Goal: Complete application form

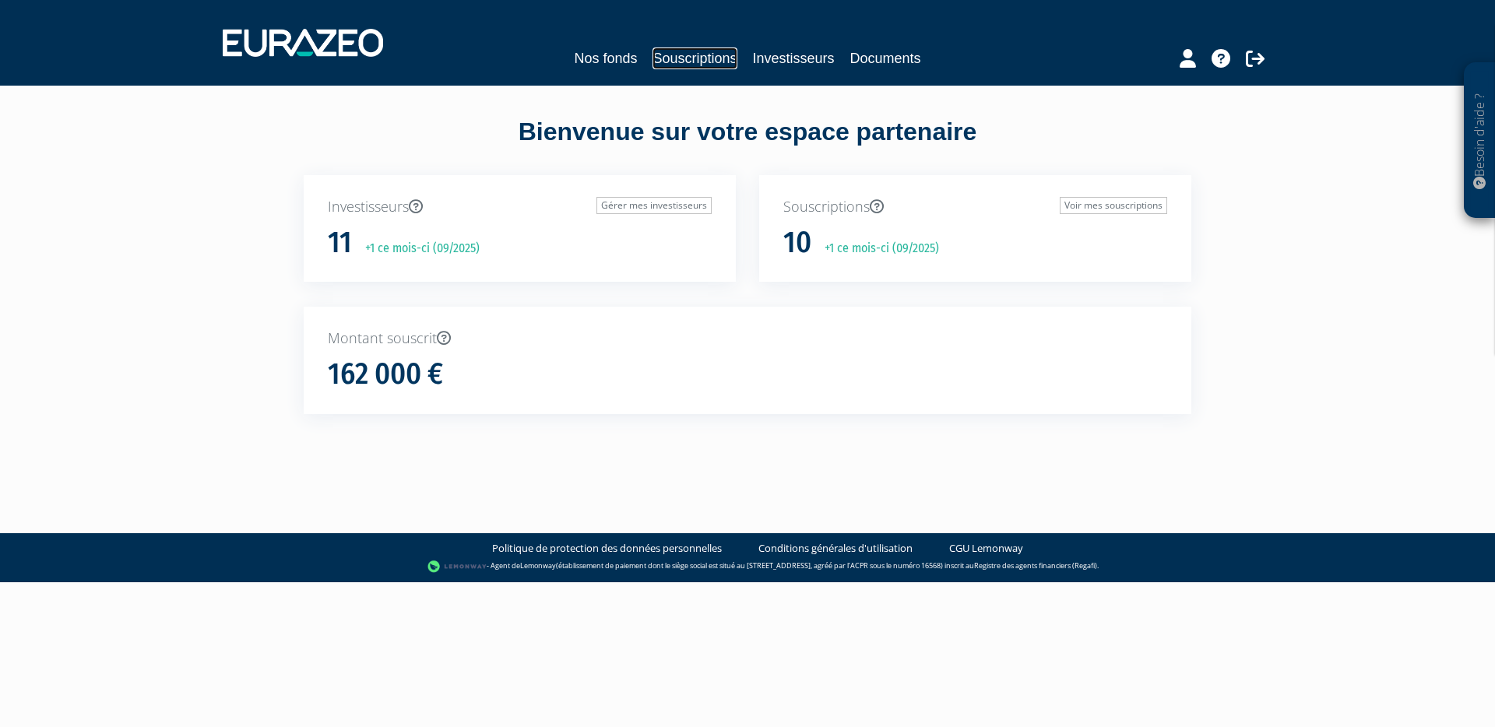
click at [705, 65] on link "Souscriptions" at bounding box center [694, 58] width 84 height 22
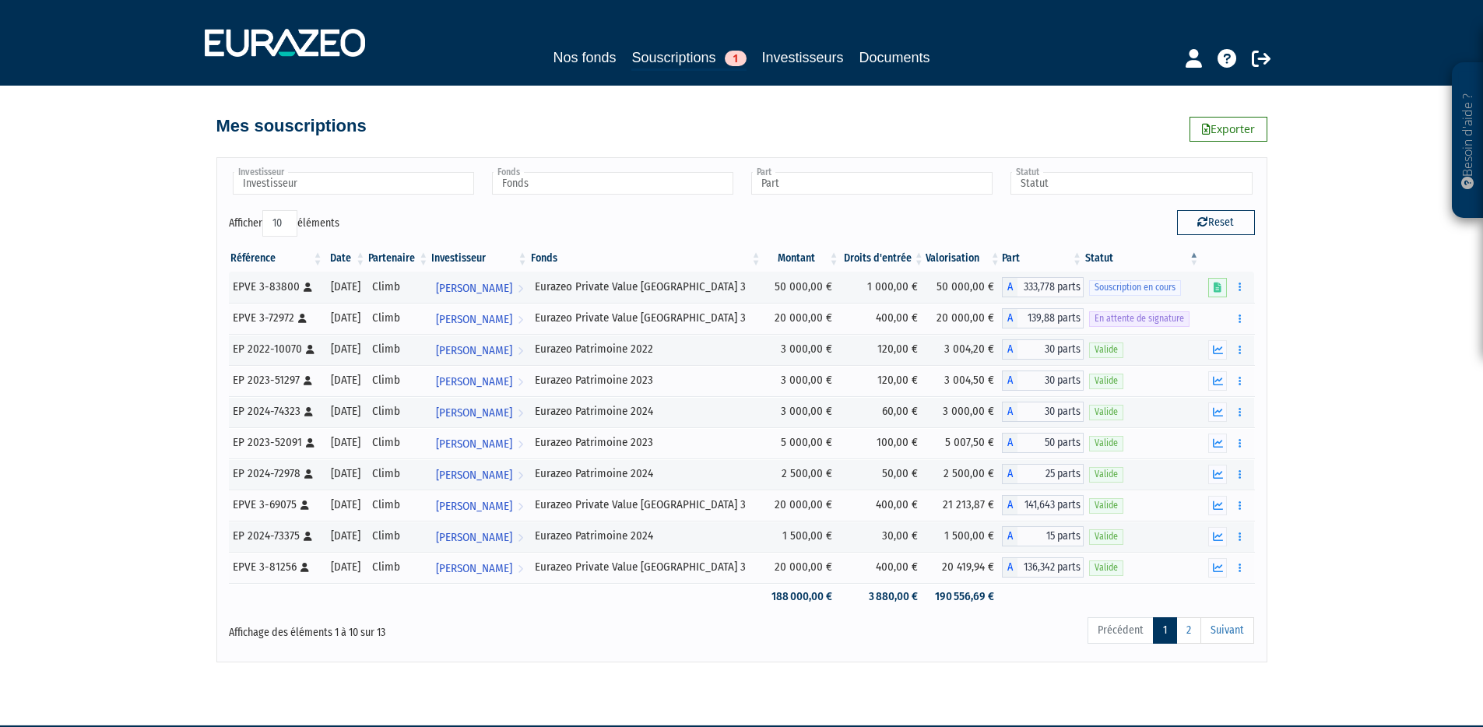
click at [1389, 298] on div "Besoin d'aide ? × J'ai besoin d'aide Si vous avez une question à propos du fonc…" at bounding box center [741, 331] width 1483 height 663
click at [1248, 287] on button "button" at bounding box center [1239, 286] width 19 height 19
click at [1219, 293] on link at bounding box center [1217, 287] width 19 height 19
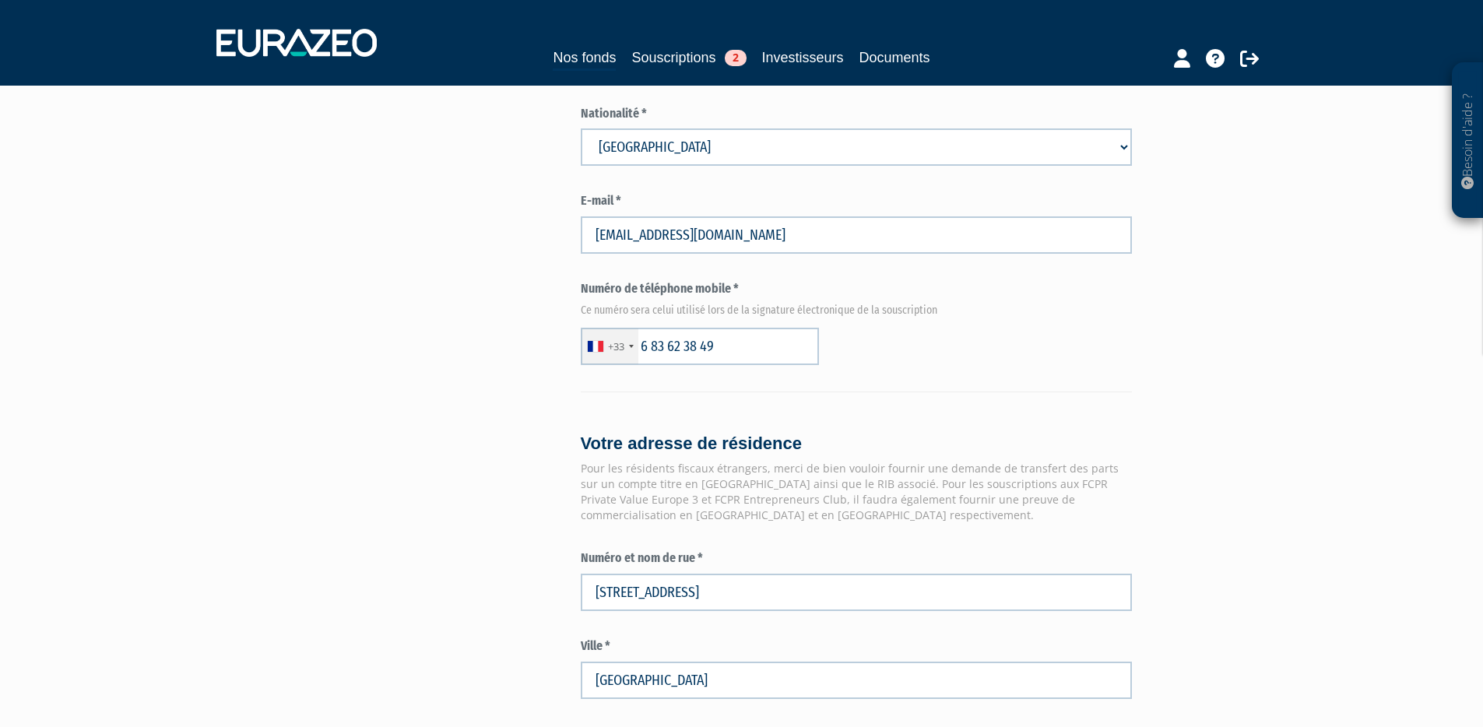
scroll to position [1739, 0]
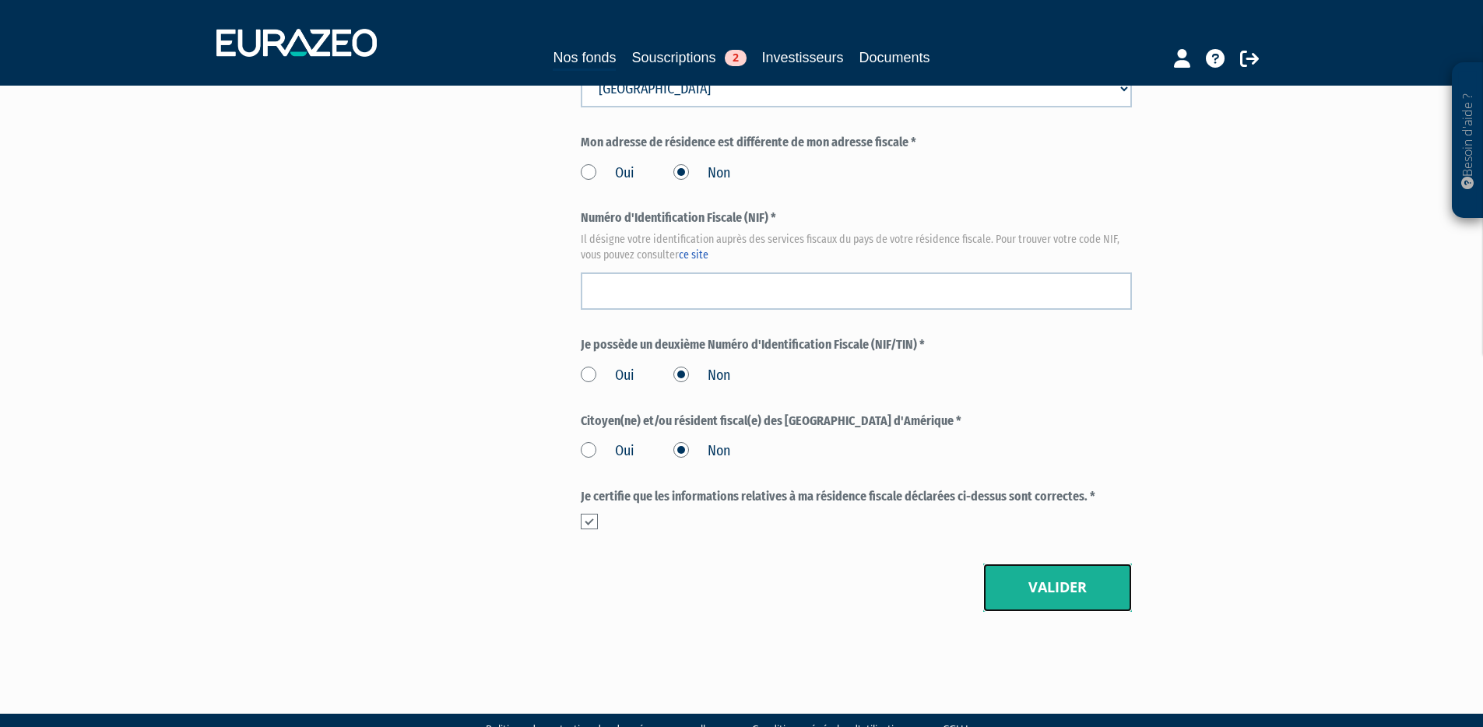
click at [1057, 564] on button "Valider" at bounding box center [1057, 588] width 149 height 48
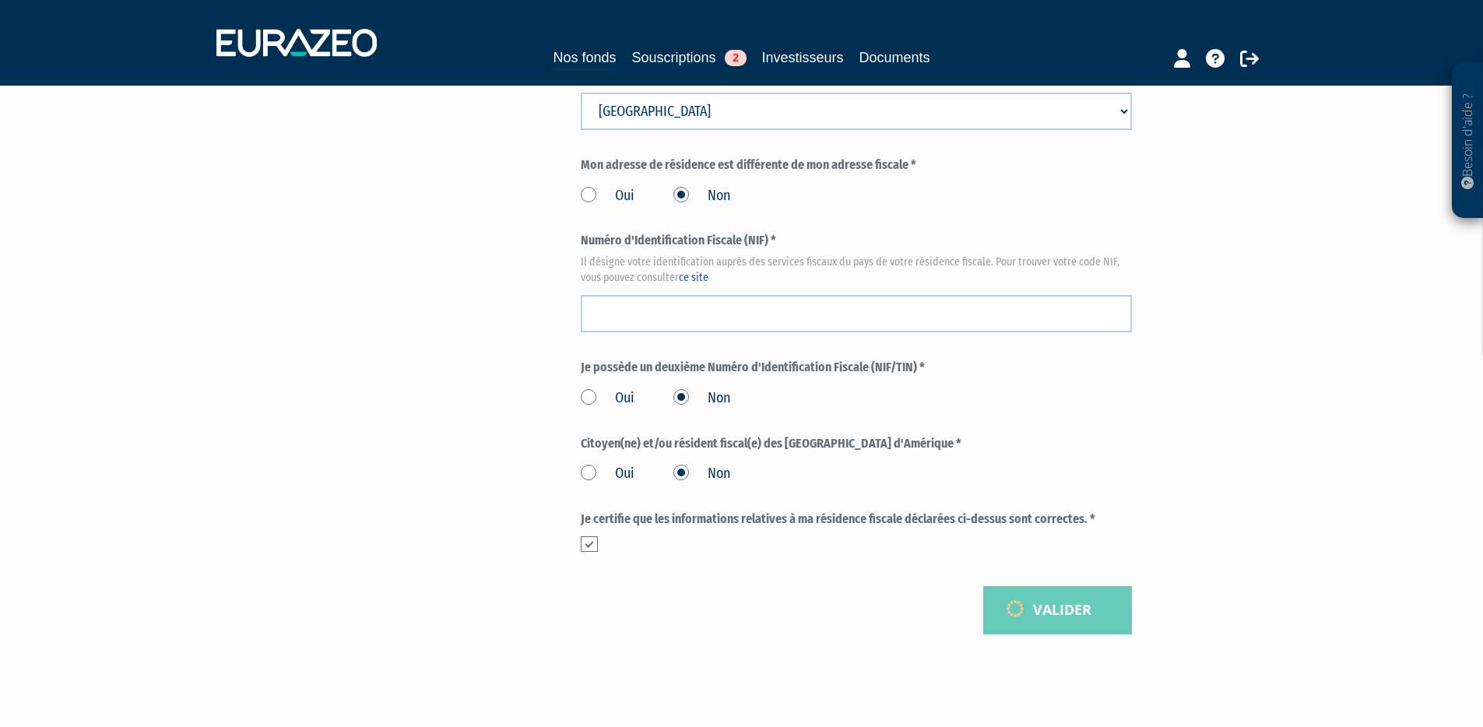
scroll to position [1687, 0]
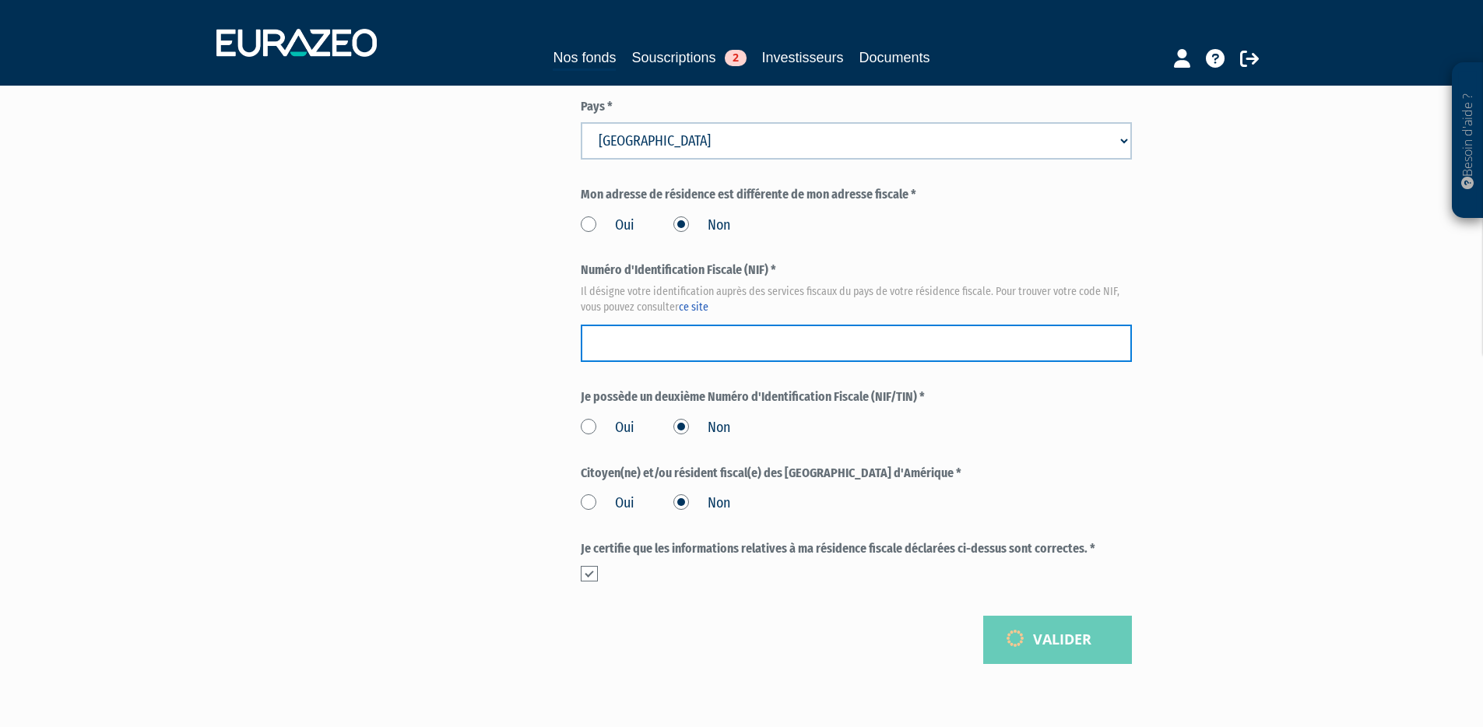
click at [737, 325] on input "text" at bounding box center [856, 343] width 551 height 37
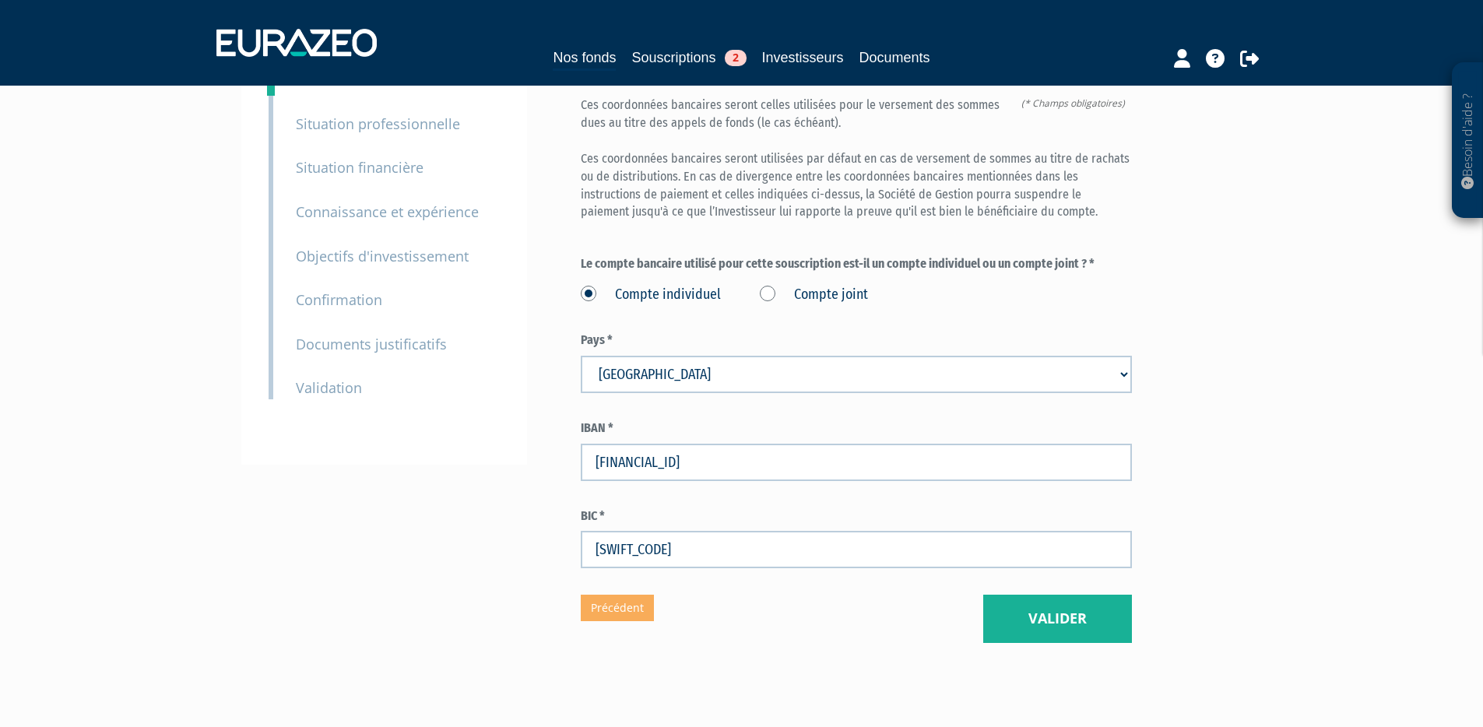
scroll to position [196, 0]
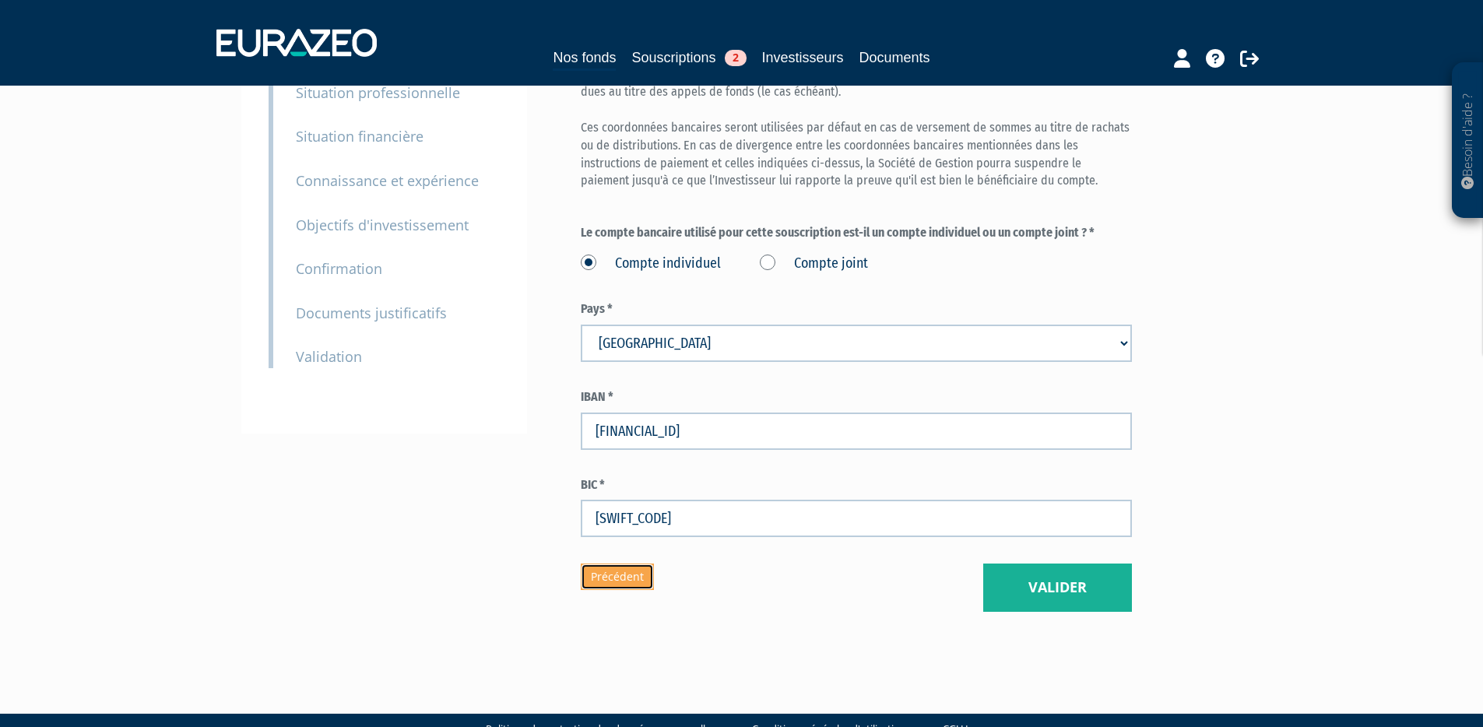
click at [607, 564] on link "Précédent" at bounding box center [617, 577] width 73 height 26
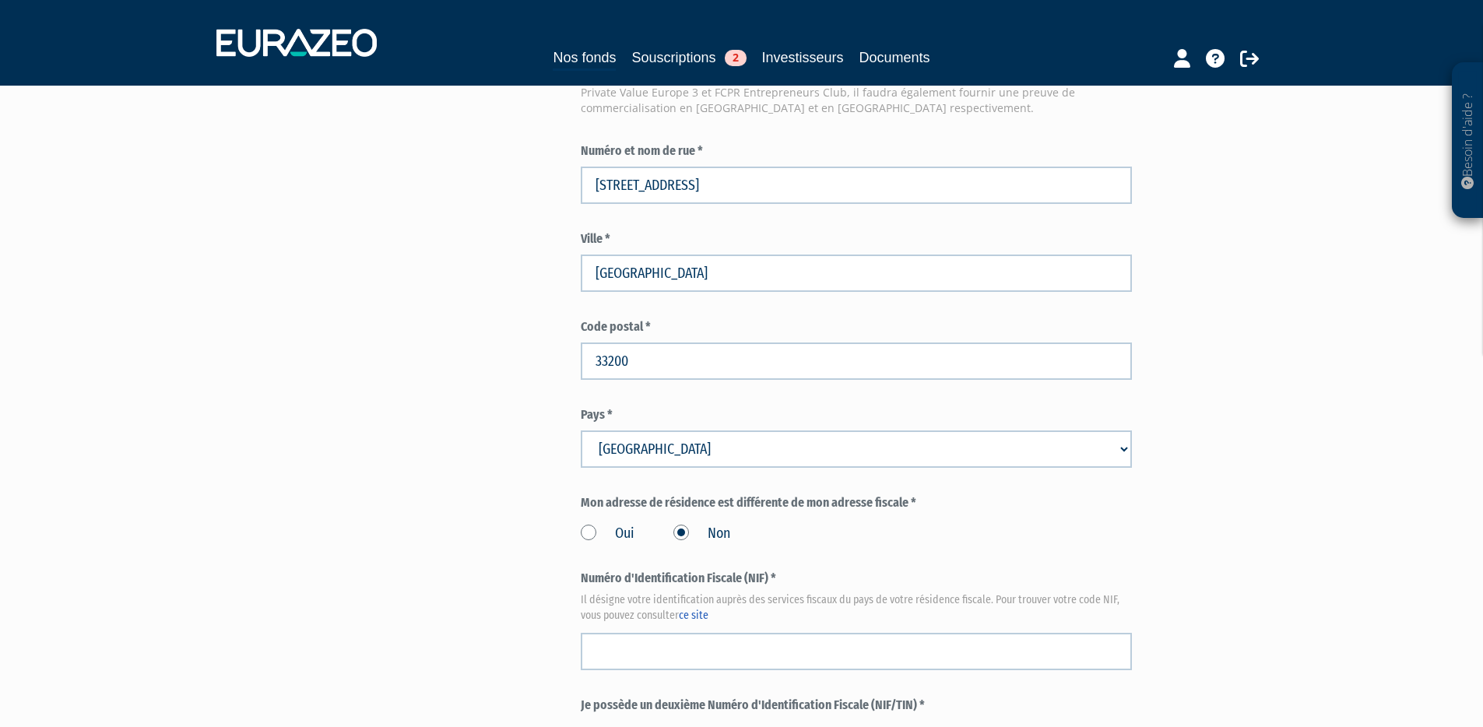
scroll to position [1739, 0]
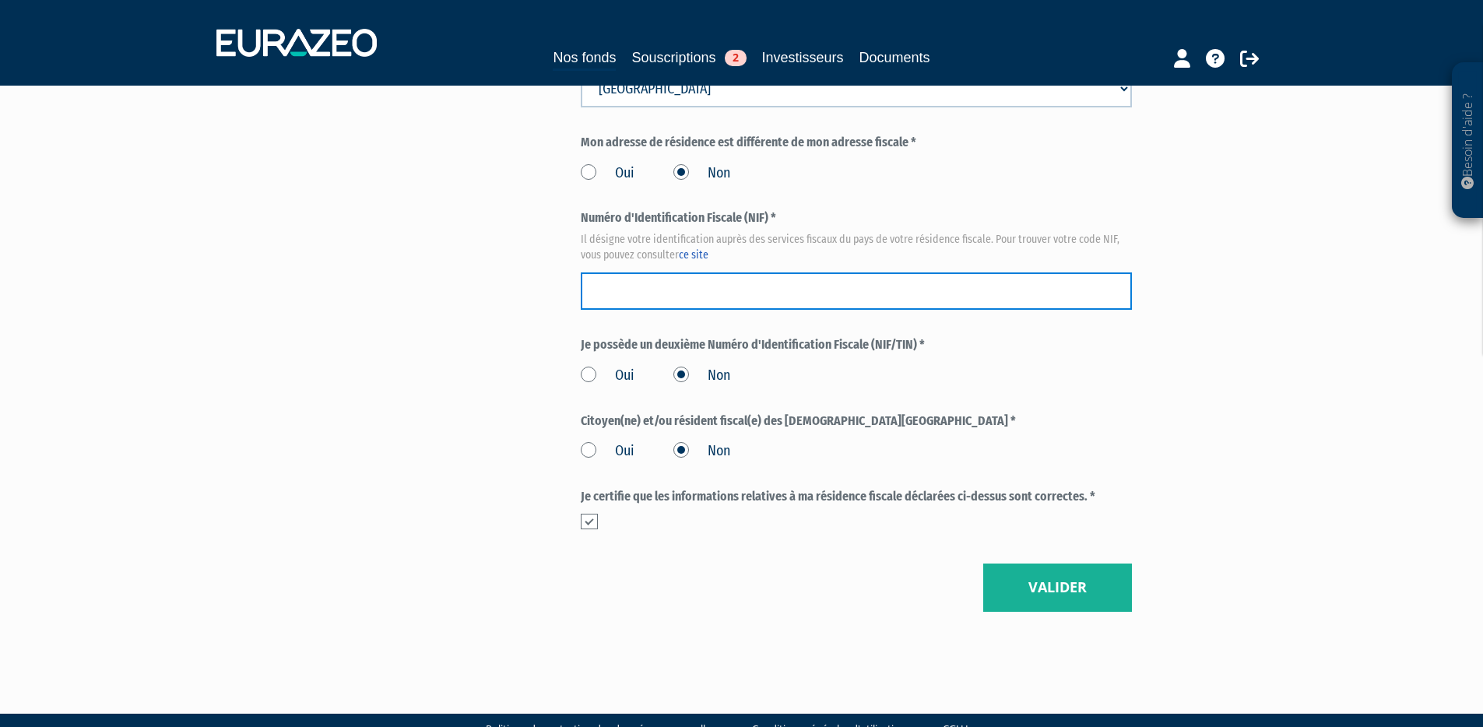
click at [641, 273] on input "text" at bounding box center [856, 291] width 551 height 37
paste input "30 20 449 455 506"
type input "30 20 449 455 506"
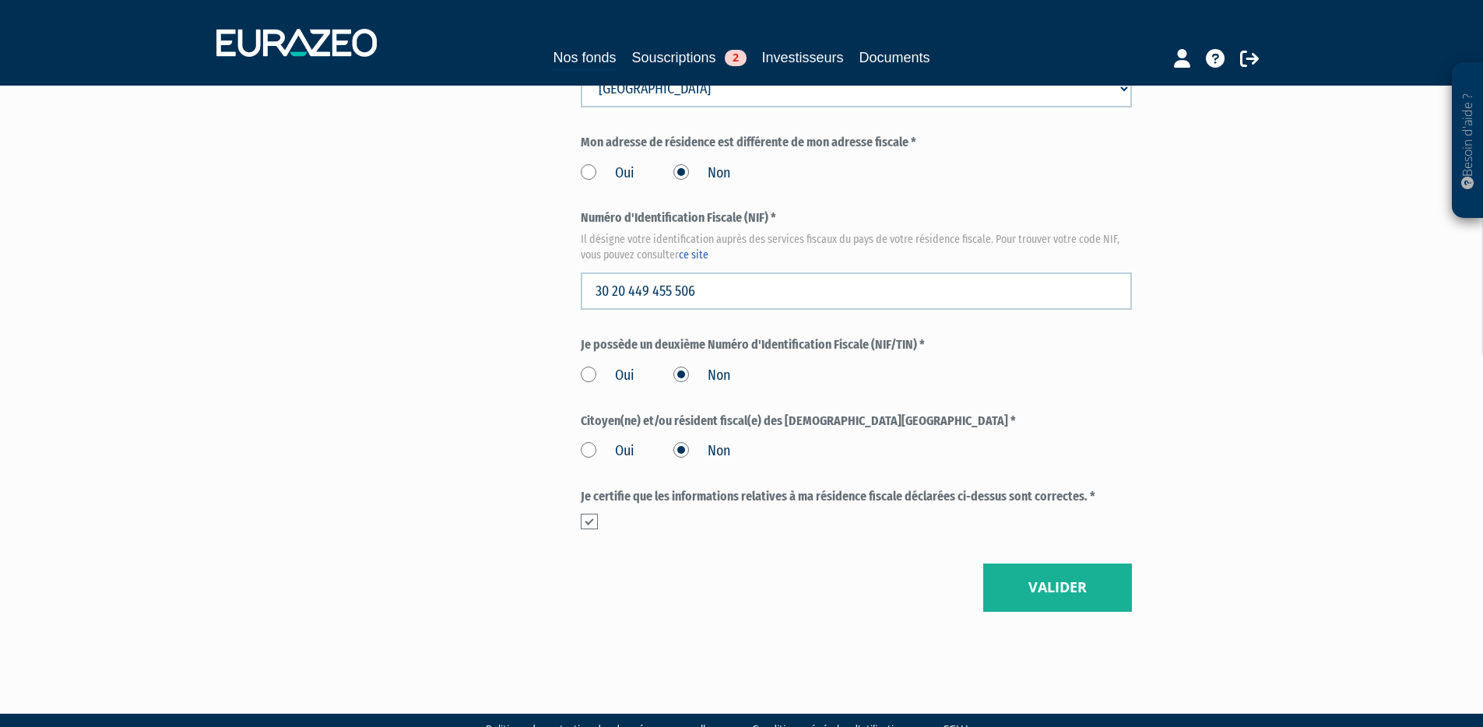
click at [1074, 564] on button "Valider" at bounding box center [1057, 588] width 149 height 48
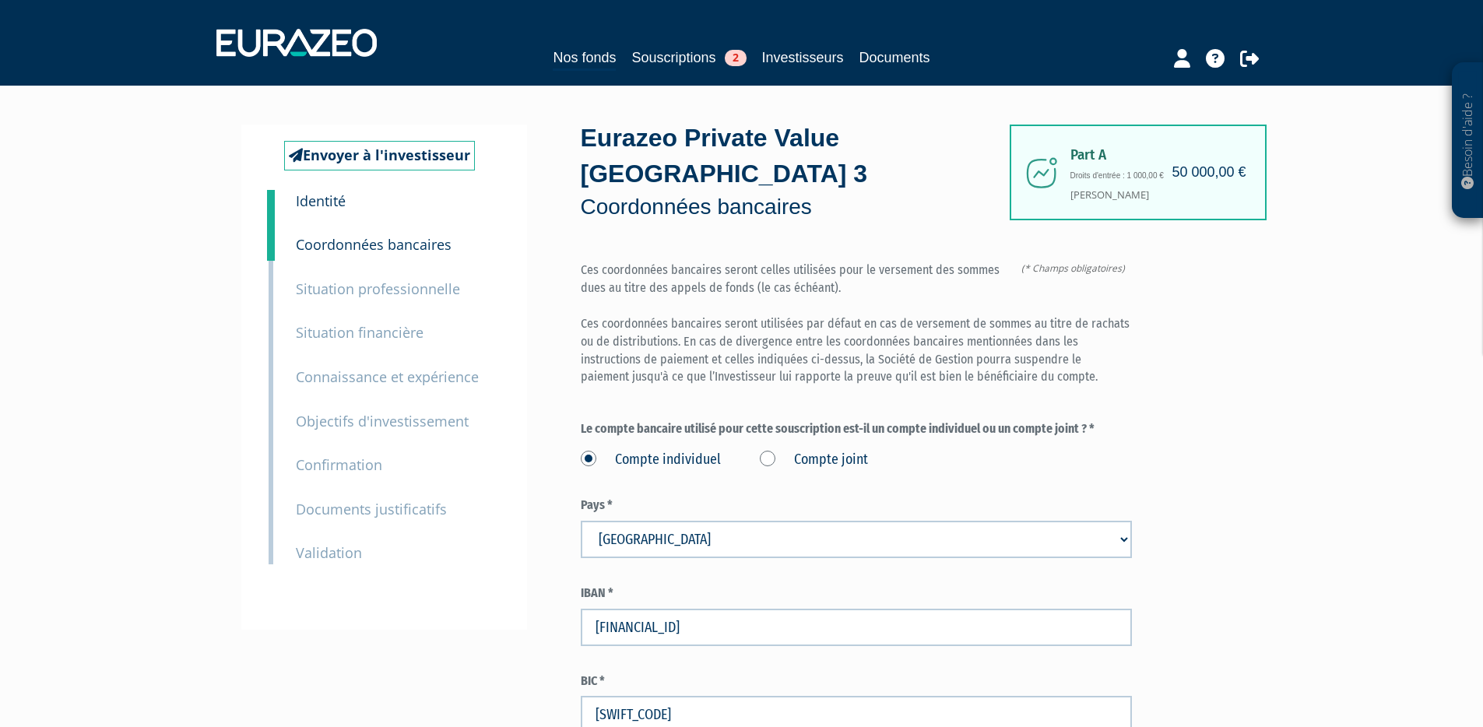
scroll to position [196, 0]
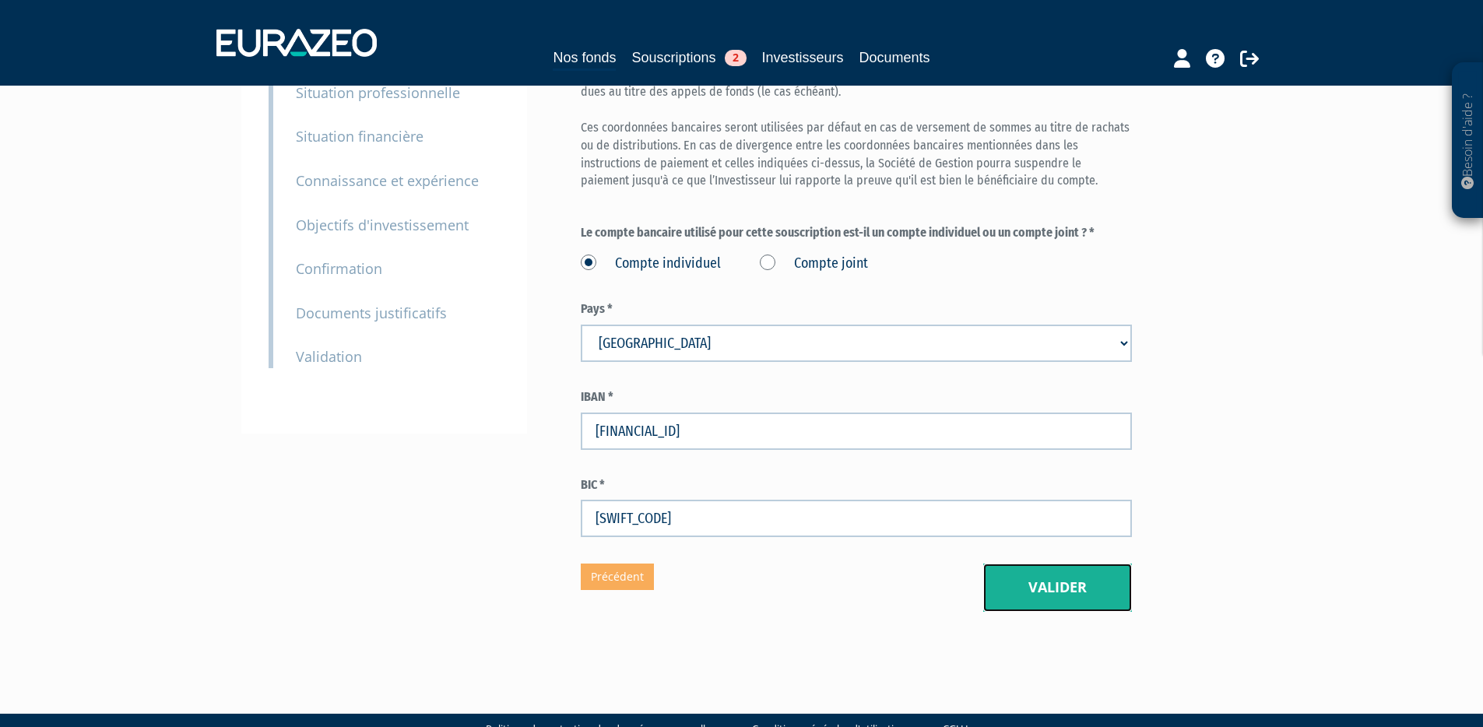
click at [1078, 571] on button "Valider" at bounding box center [1057, 588] width 149 height 48
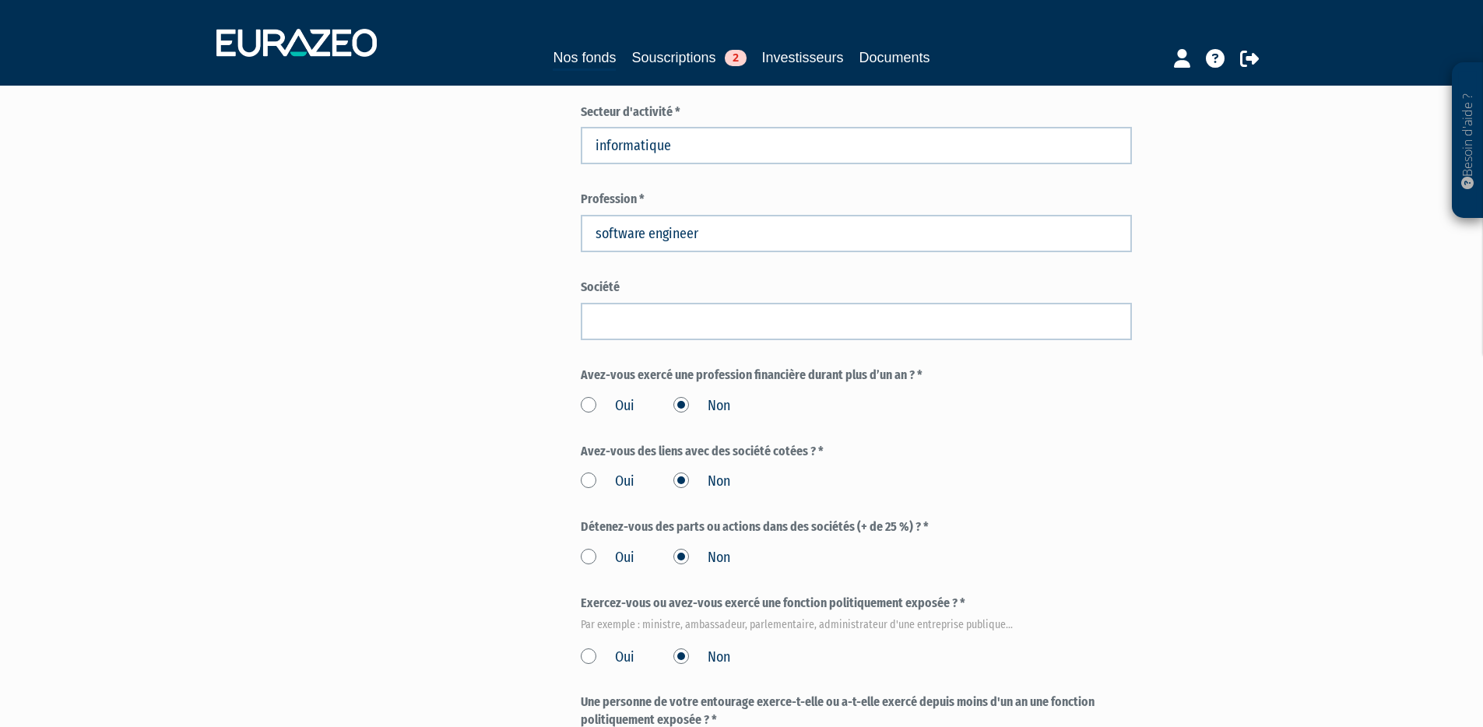
scroll to position [789, 0]
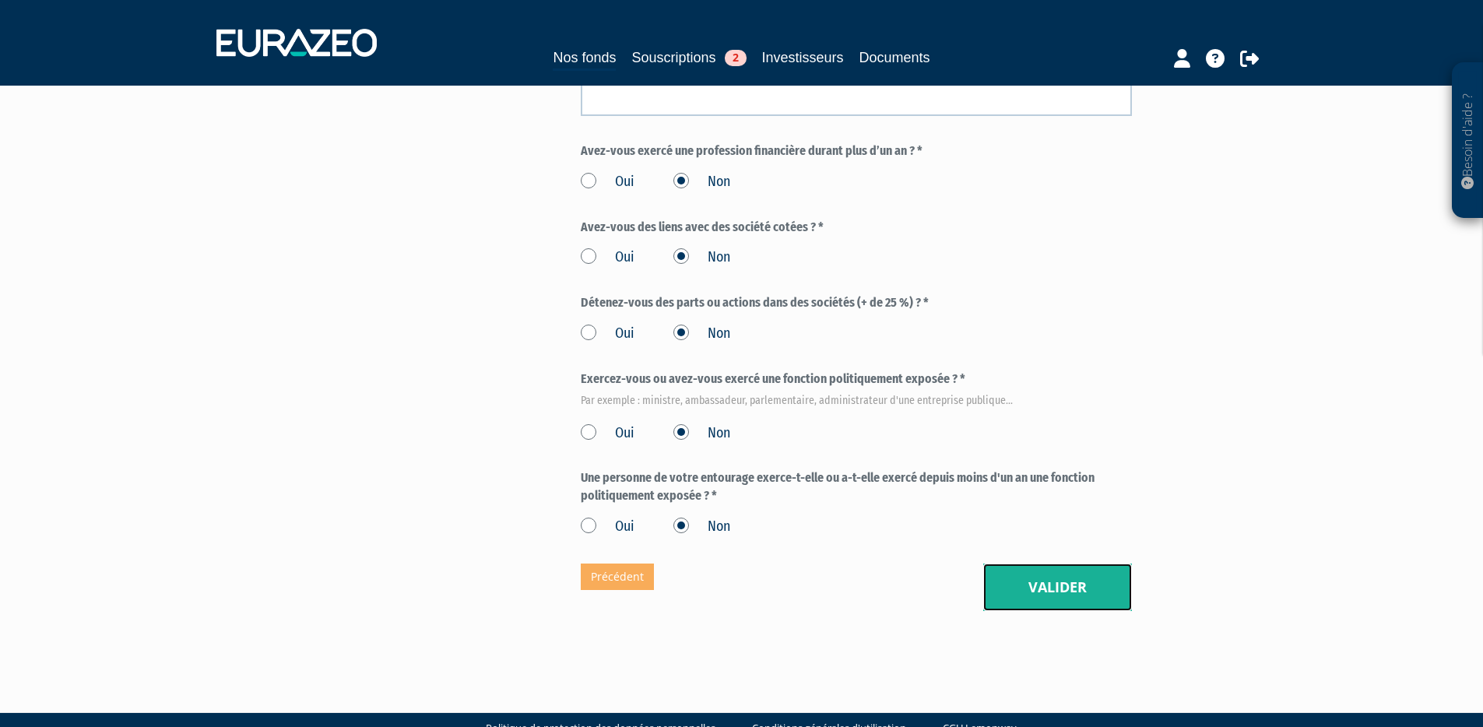
click at [1087, 564] on button "Valider" at bounding box center [1057, 588] width 149 height 48
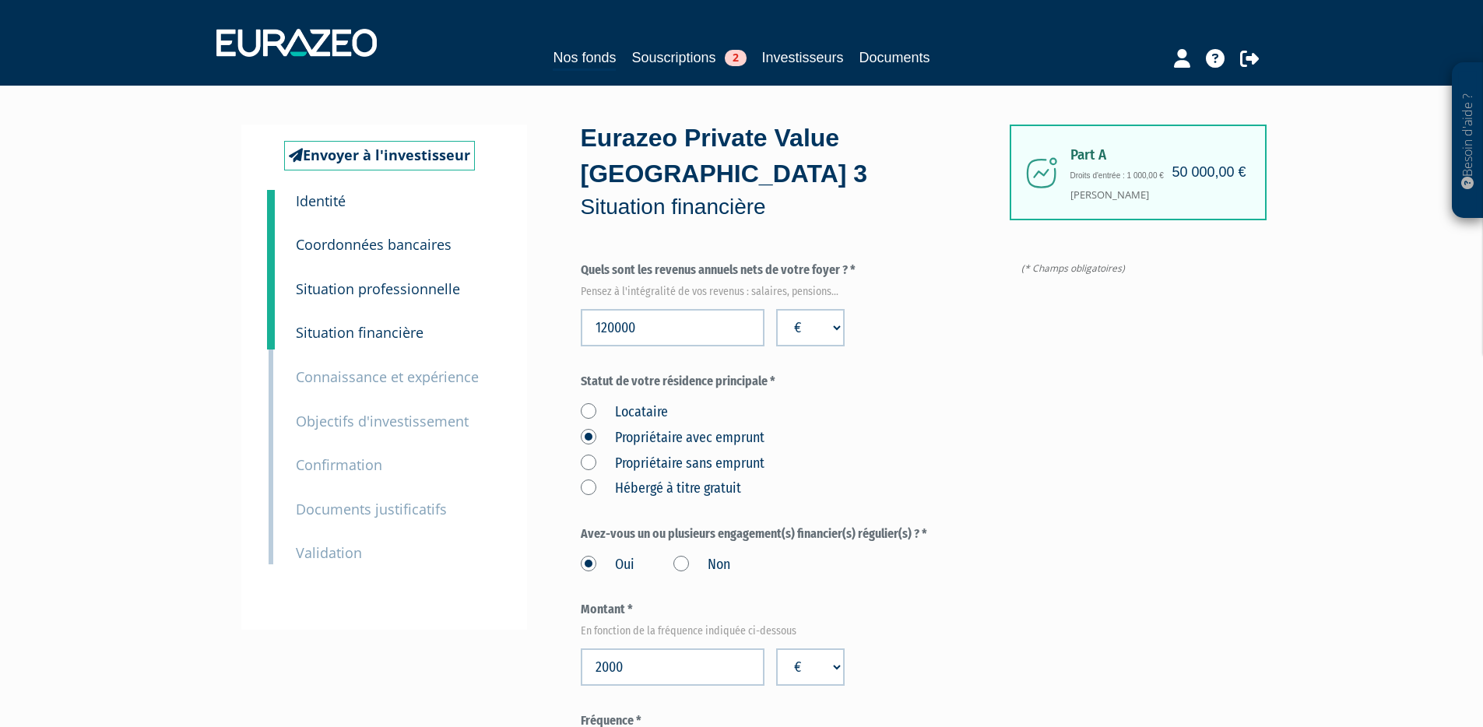
scroll to position [1138, 0]
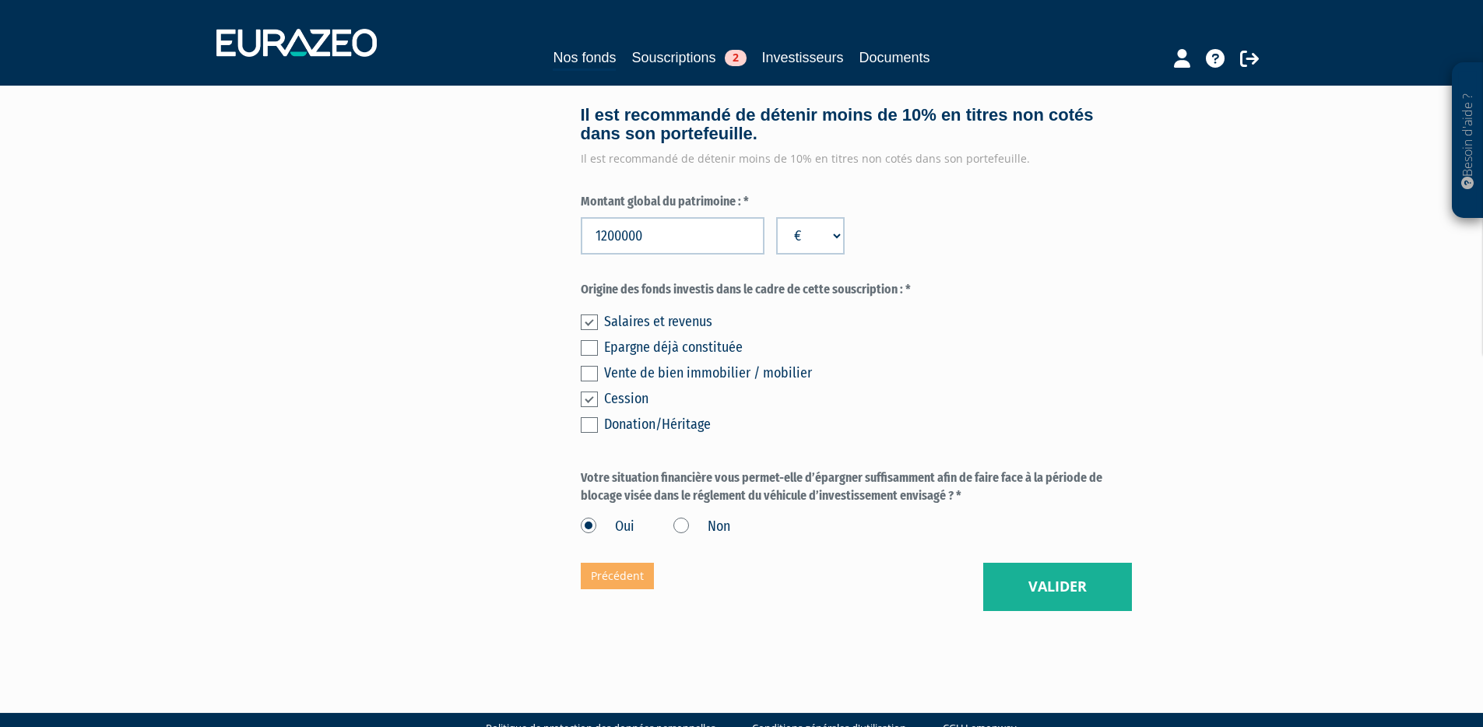
drag, startPoint x: 1050, startPoint y: 626, endPoint x: 1046, endPoint y: 541, distance: 84.9
click at [1046, 563] on button "Valider" at bounding box center [1057, 587] width 149 height 48
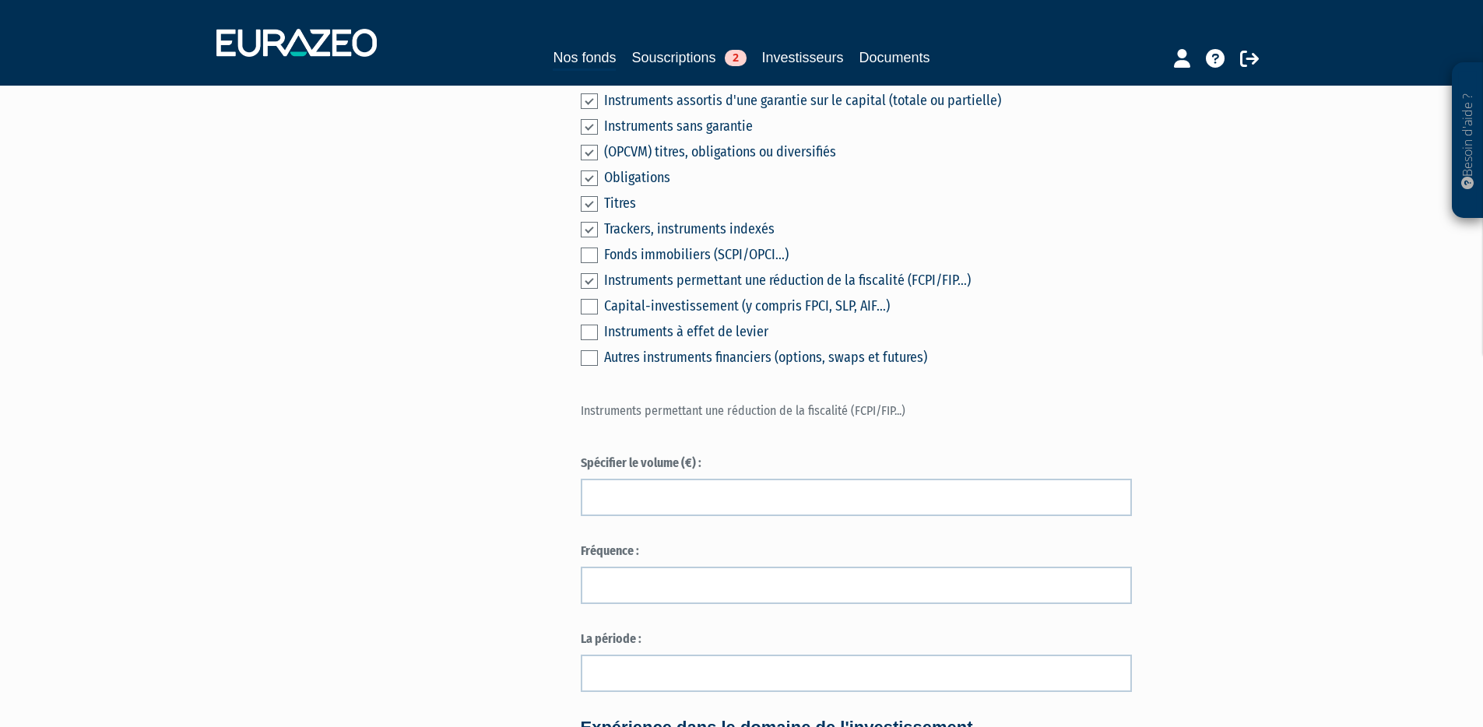
scroll to position [1559, 0]
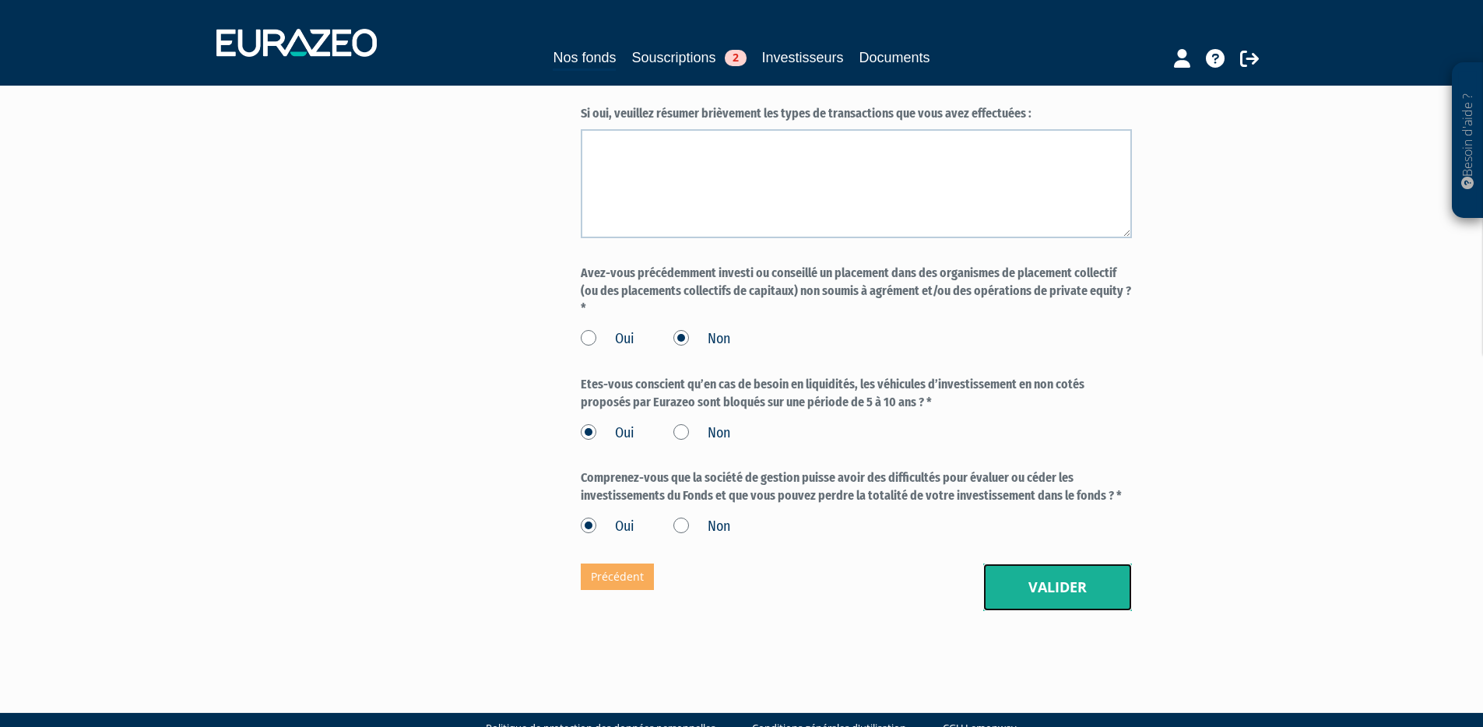
drag, startPoint x: 1059, startPoint y: 550, endPoint x: 1064, endPoint y: 540, distance: 10.8
click at [1060, 564] on button "Valider" at bounding box center [1057, 588] width 149 height 48
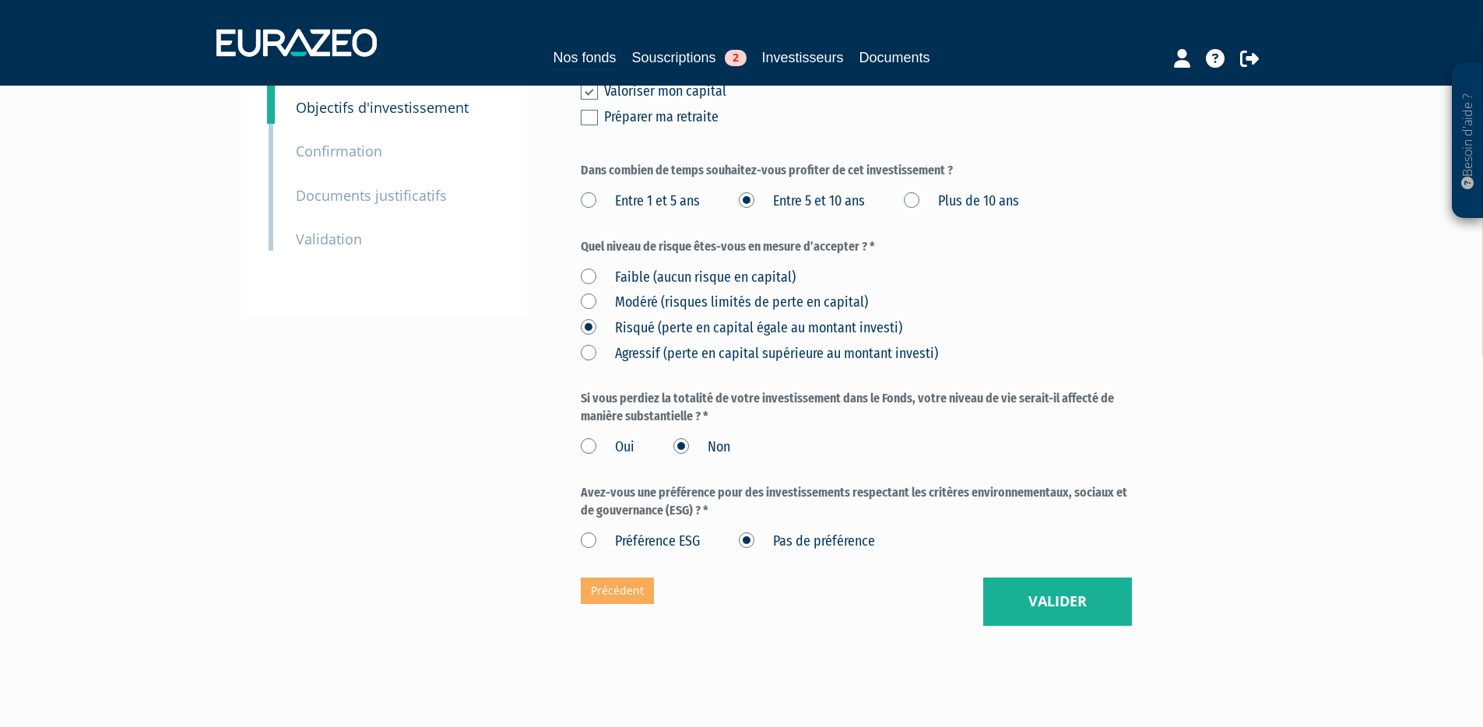
scroll to position [328, 0]
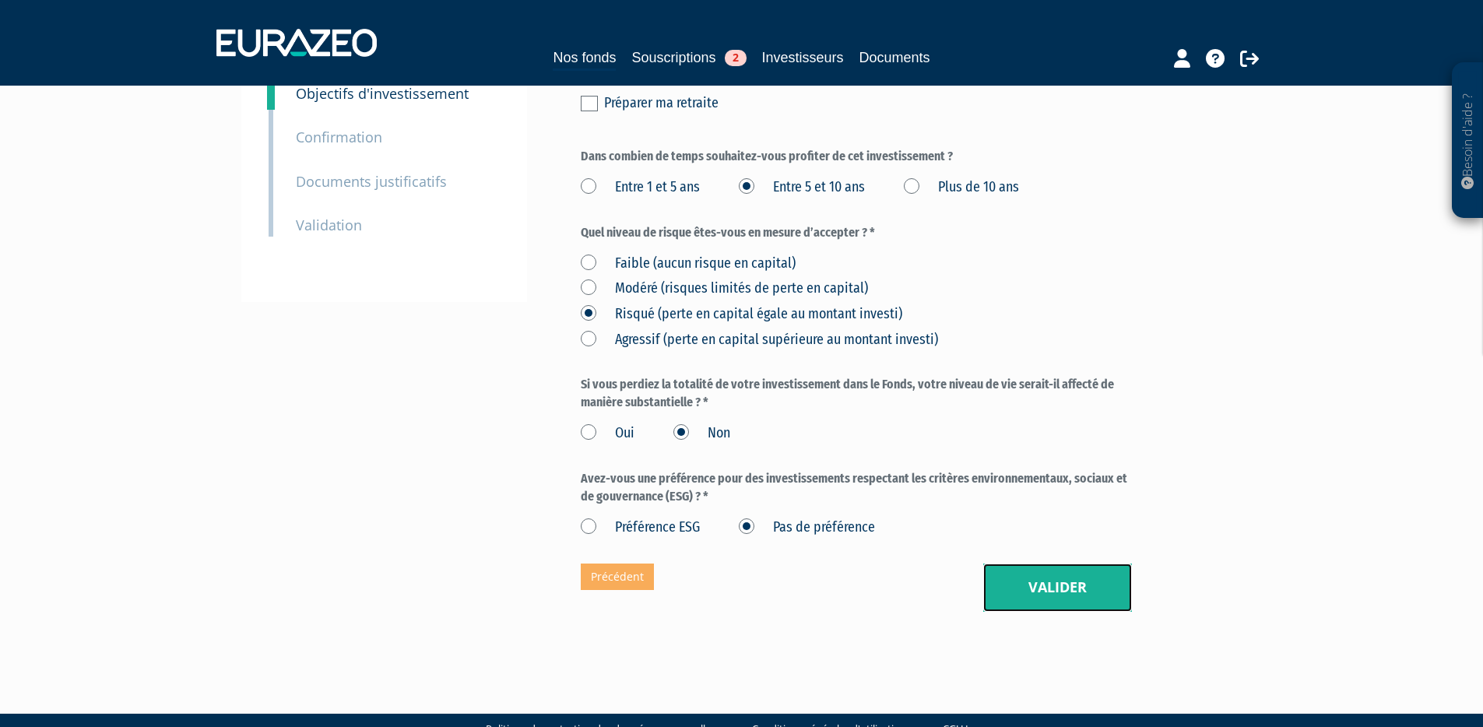
click at [1067, 564] on button "Valider" at bounding box center [1057, 588] width 149 height 48
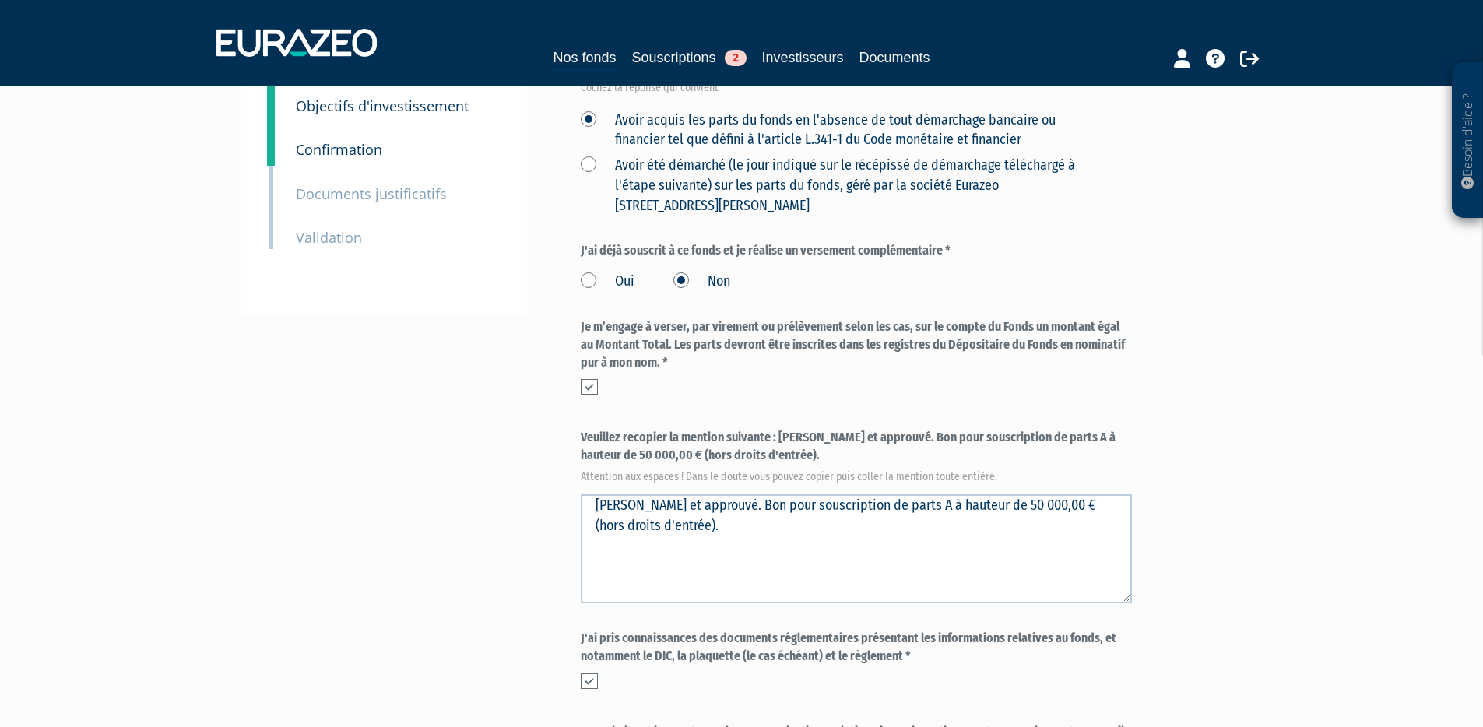
scroll to position [568, 0]
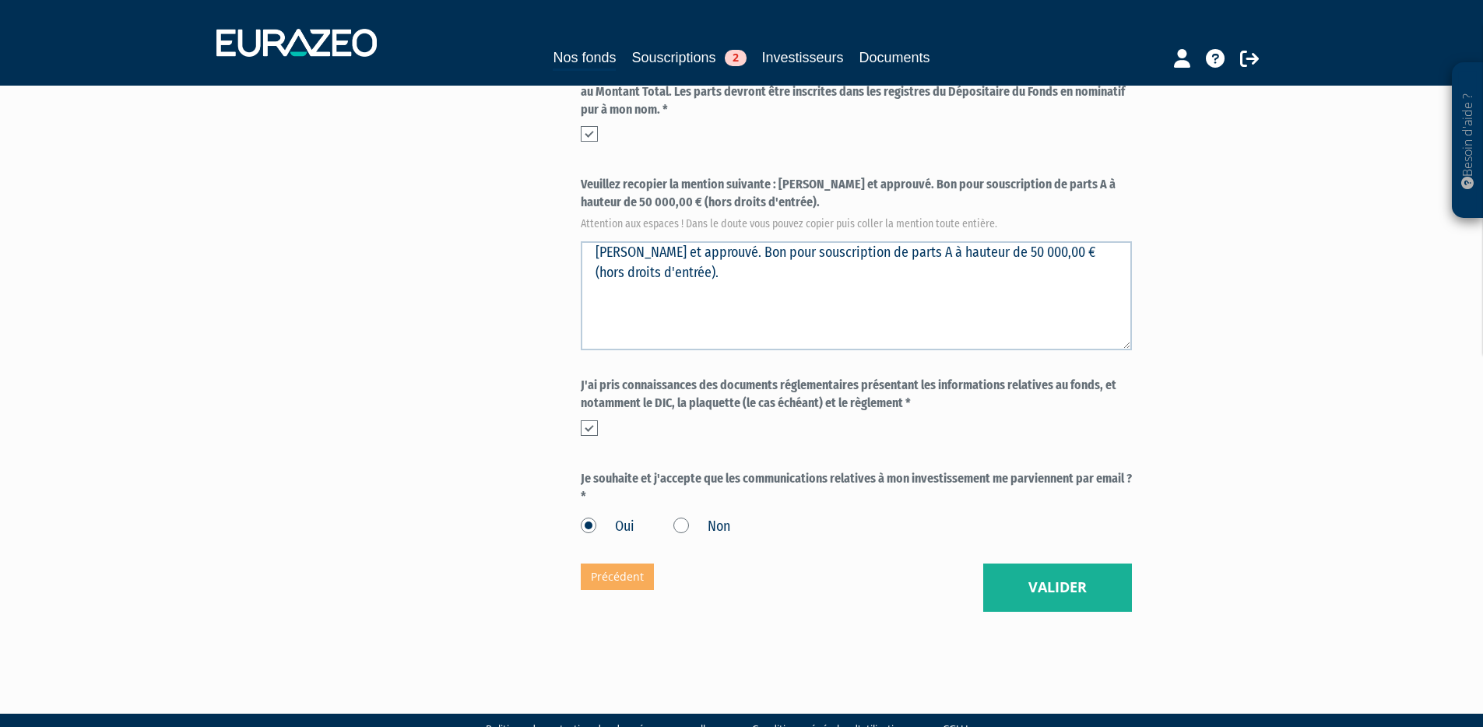
click at [1046, 580] on div "Envoyer à l'investisseur 1 Identité 2 Coordonnées bancaires 3 Situation profess…" at bounding box center [742, 84] width 978 height 1134
click at [1046, 564] on button "Valider" at bounding box center [1057, 588] width 149 height 48
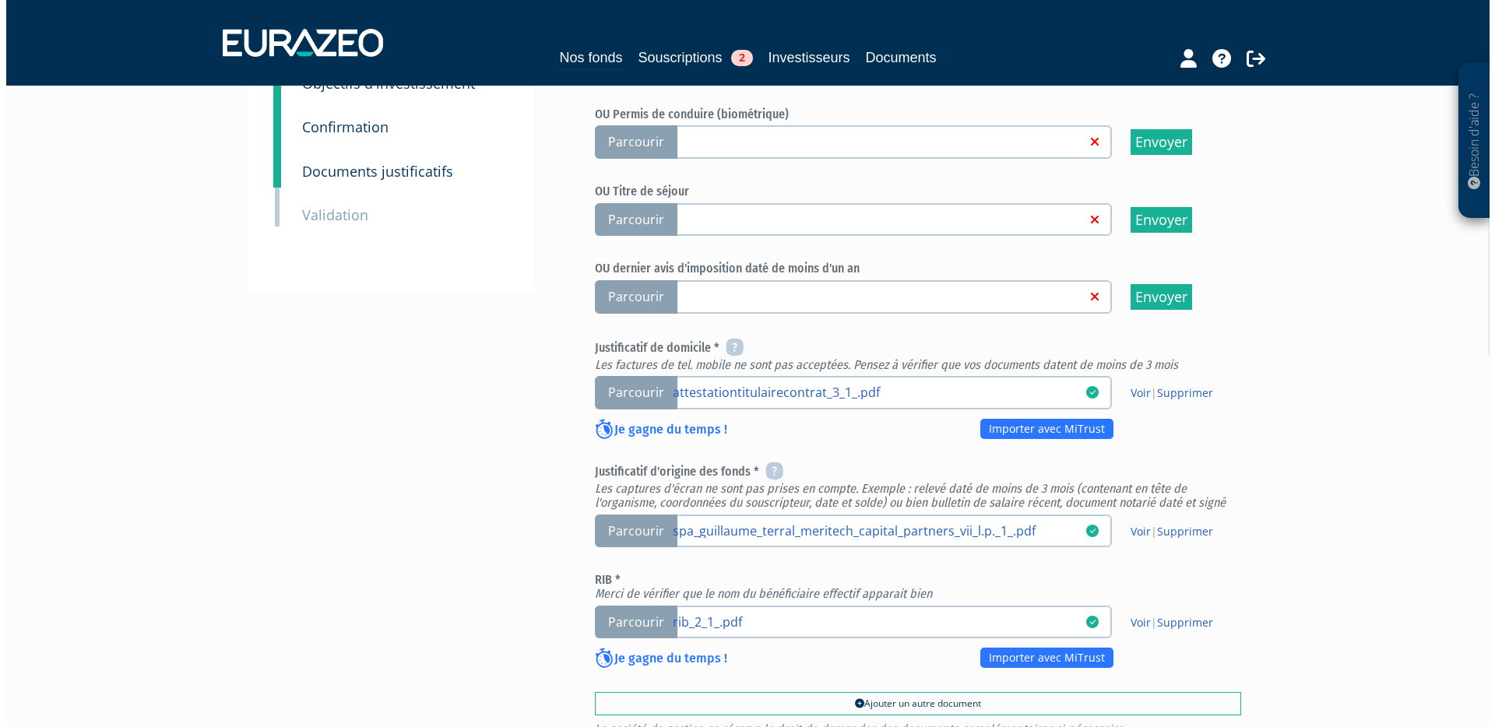
scroll to position [485, 0]
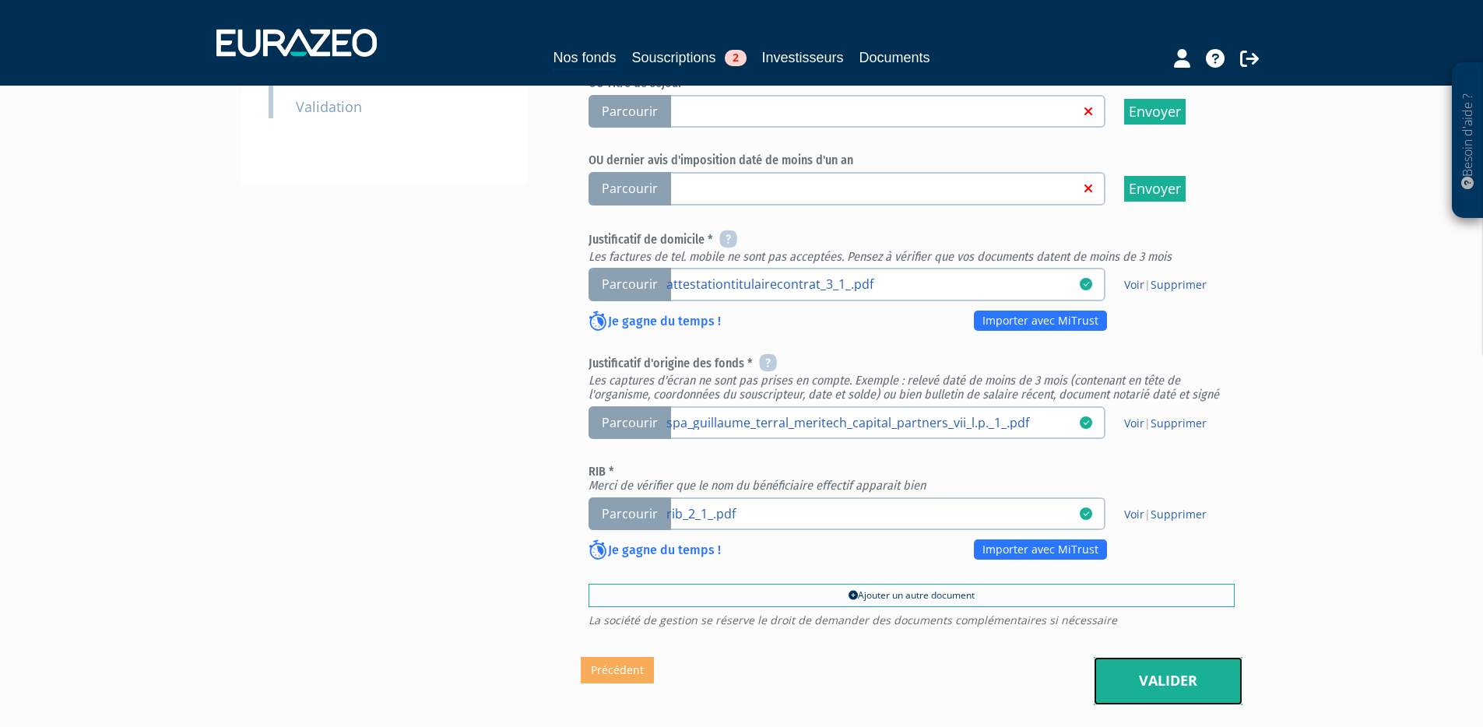
click at [1178, 657] on link "Valider" at bounding box center [1168, 681] width 149 height 48
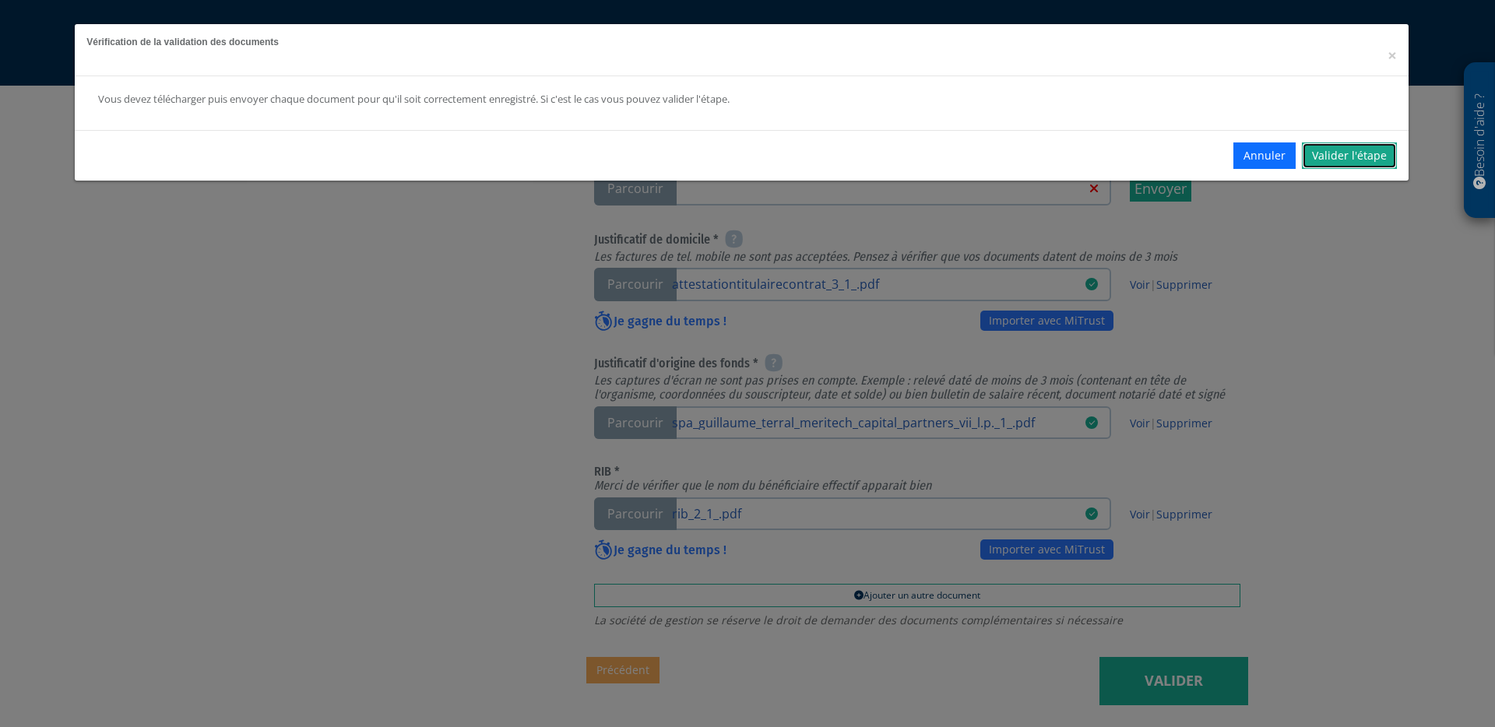
click at [1342, 162] on link "Valider l'étape" at bounding box center [1349, 155] width 95 height 26
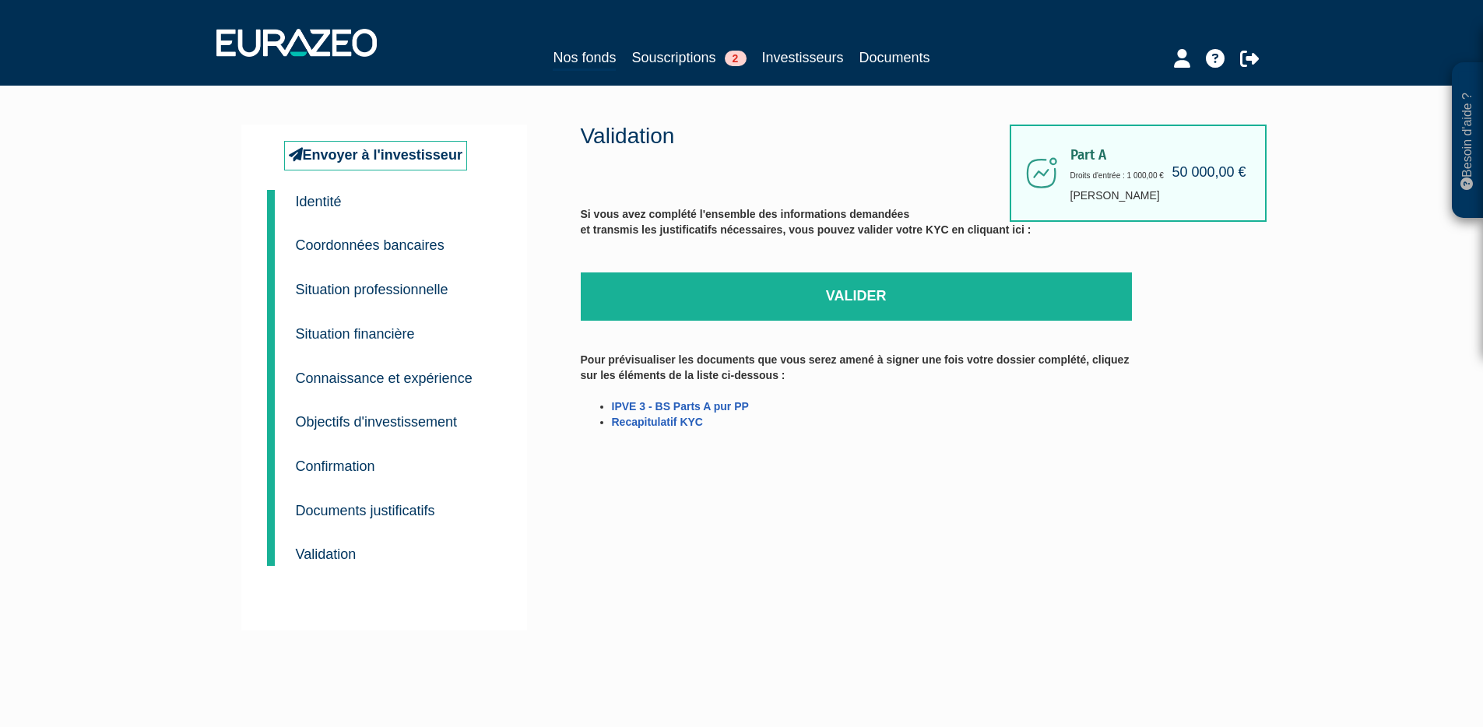
click at [1005, 486] on div "Part A 50 000,00 € Droits d'entrée : 1 000,00 € Guillaume Terral Validation Si …" at bounding box center [912, 378] width 662 height 506
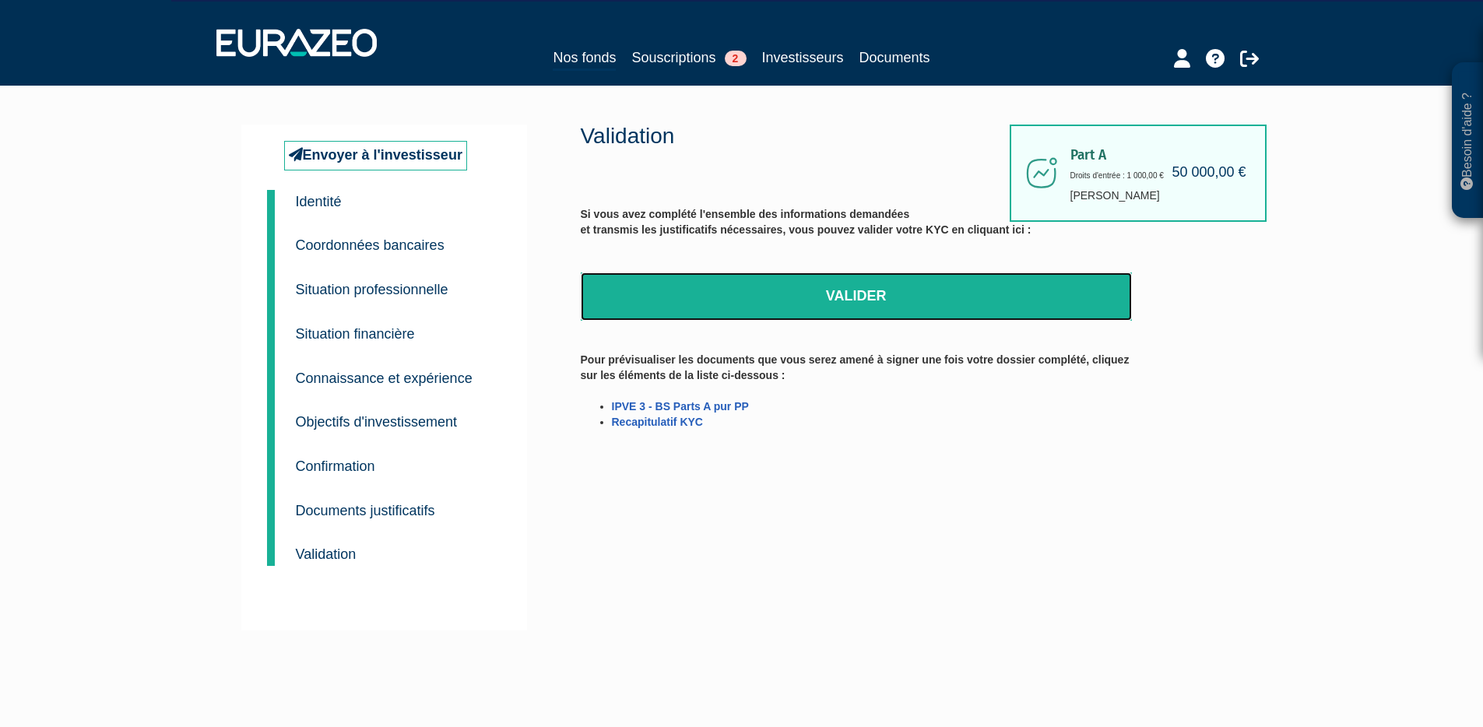
click at [832, 298] on link "Valider" at bounding box center [856, 297] width 551 height 48
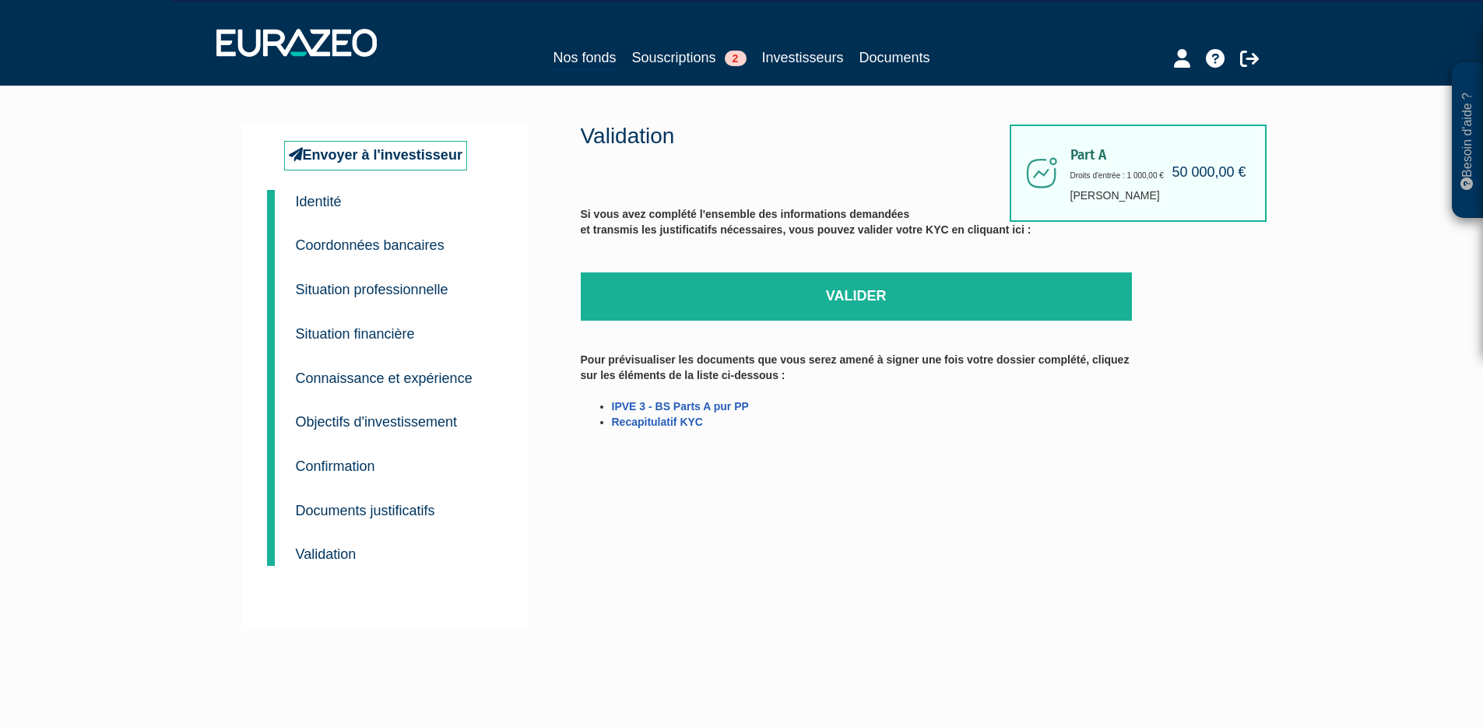
drag, startPoint x: 954, startPoint y: 527, endPoint x: 923, endPoint y: 381, distance: 149.7
click at [954, 526] on div "Part A 50 000,00 € Droits d'entrée : 1 000,00 € Guillaume Terral Validation Si …" at bounding box center [912, 378] width 662 height 506
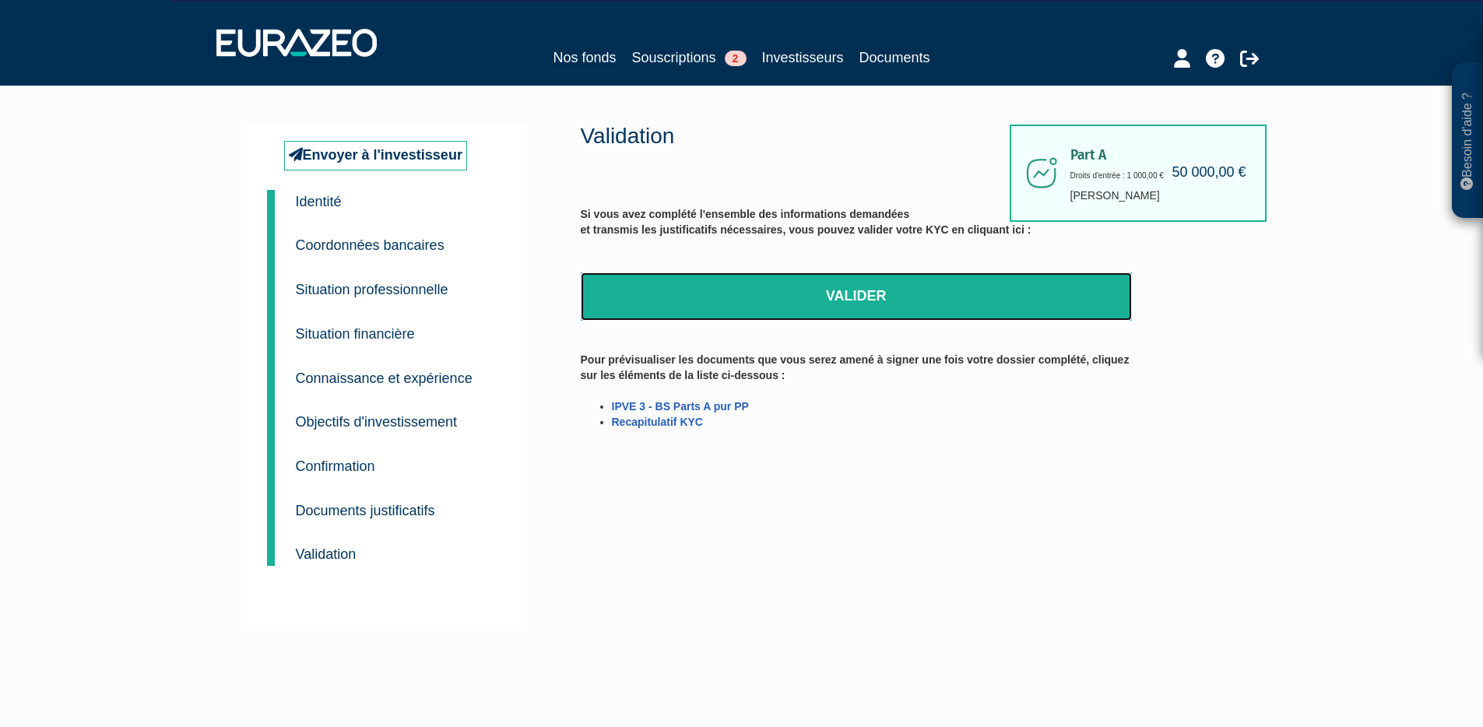
click at [848, 292] on link "Valider" at bounding box center [856, 297] width 551 height 48
